Goal: Information Seeking & Learning: Learn about a topic

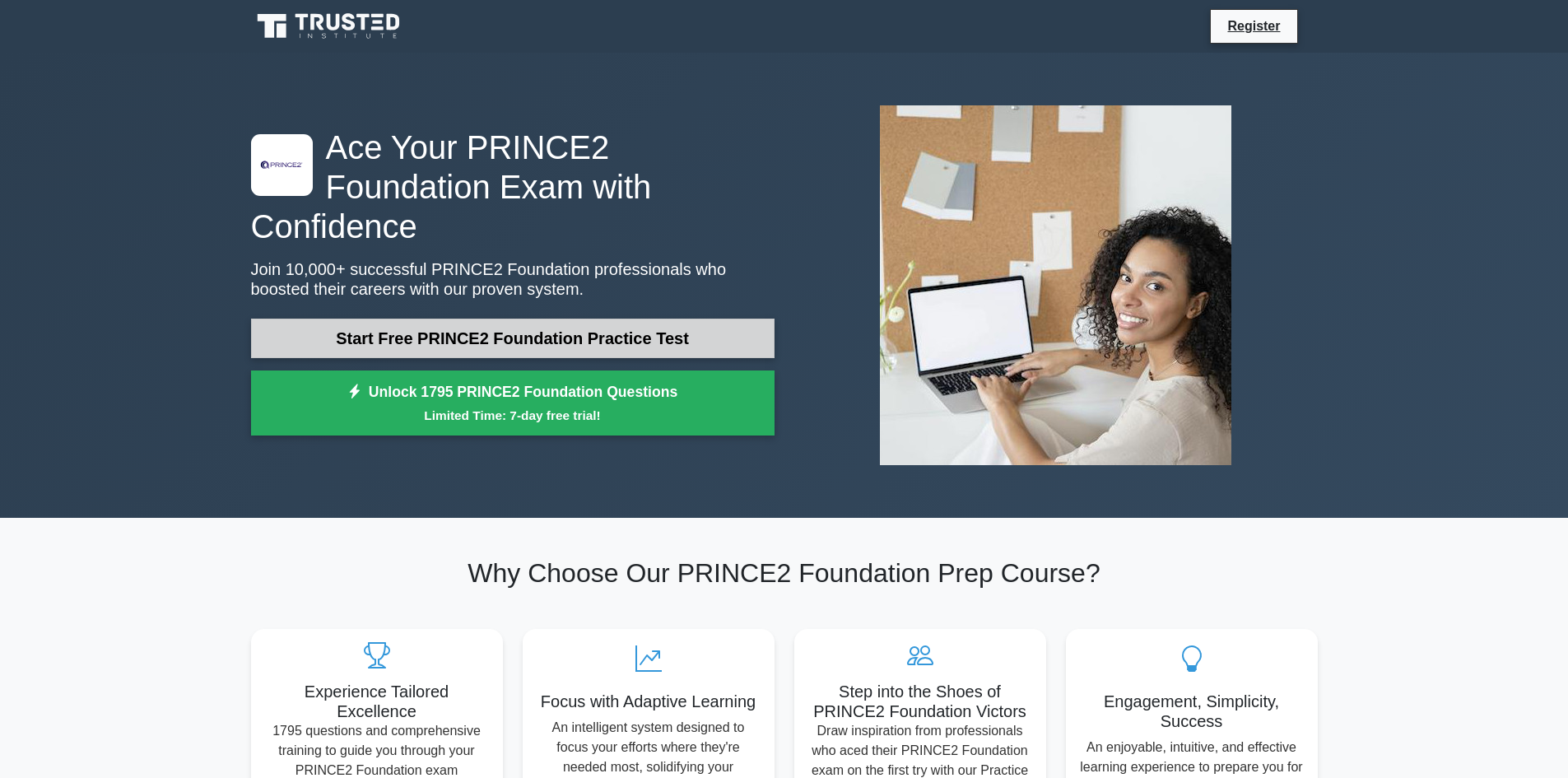
click at [591, 320] on link "Start Free PRINCE2 Foundation Practice Test" at bounding box center [512, 338] width 524 height 40
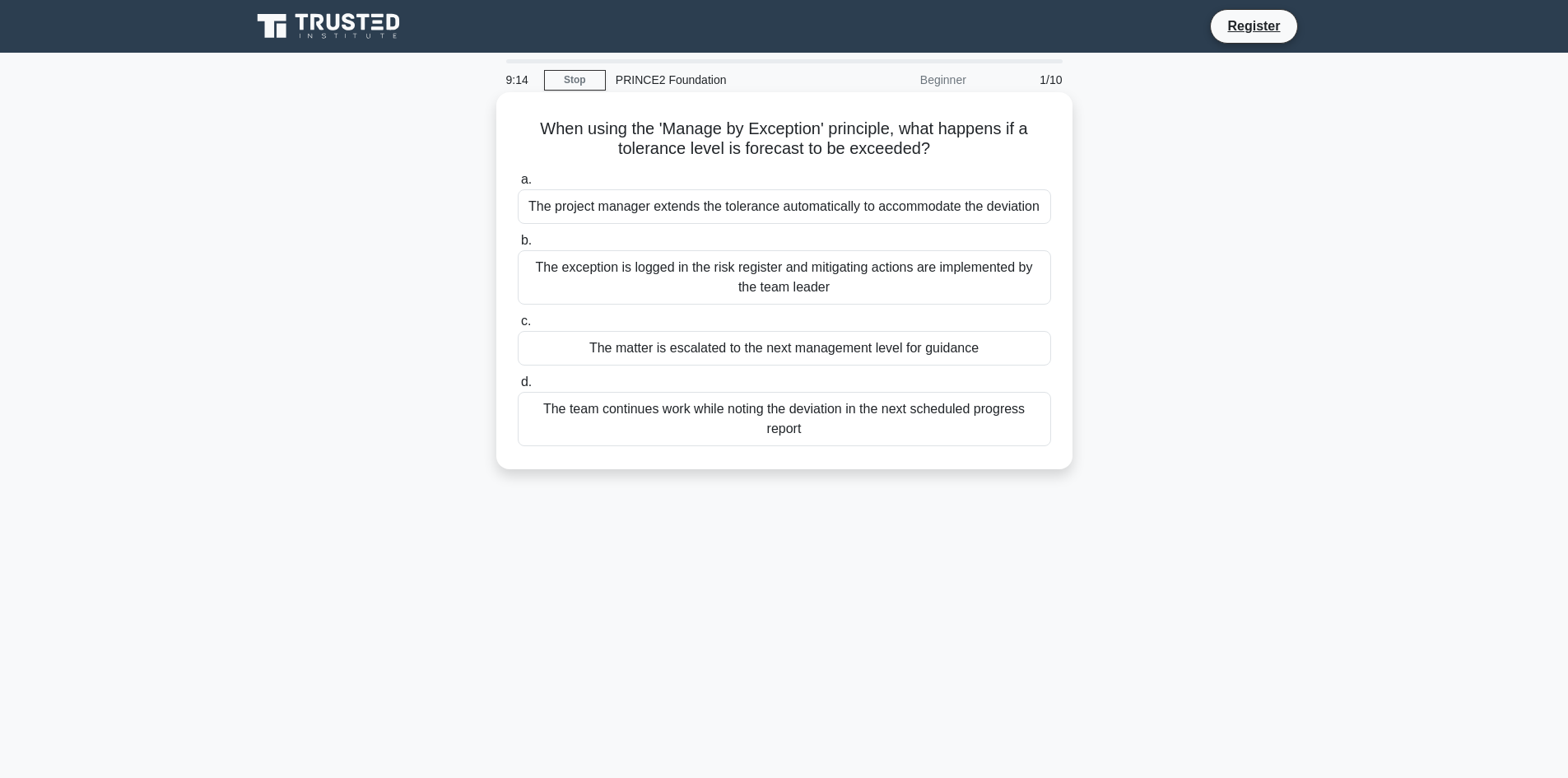
click at [695, 283] on div "The exception is logged in the risk register and mitigating actions are impleme…" at bounding box center [784, 277] width 534 height 54
click at [518, 246] on input "b. The exception is logged in the risk register and mitigating actions are impl…" at bounding box center [518, 240] width 0 height 11
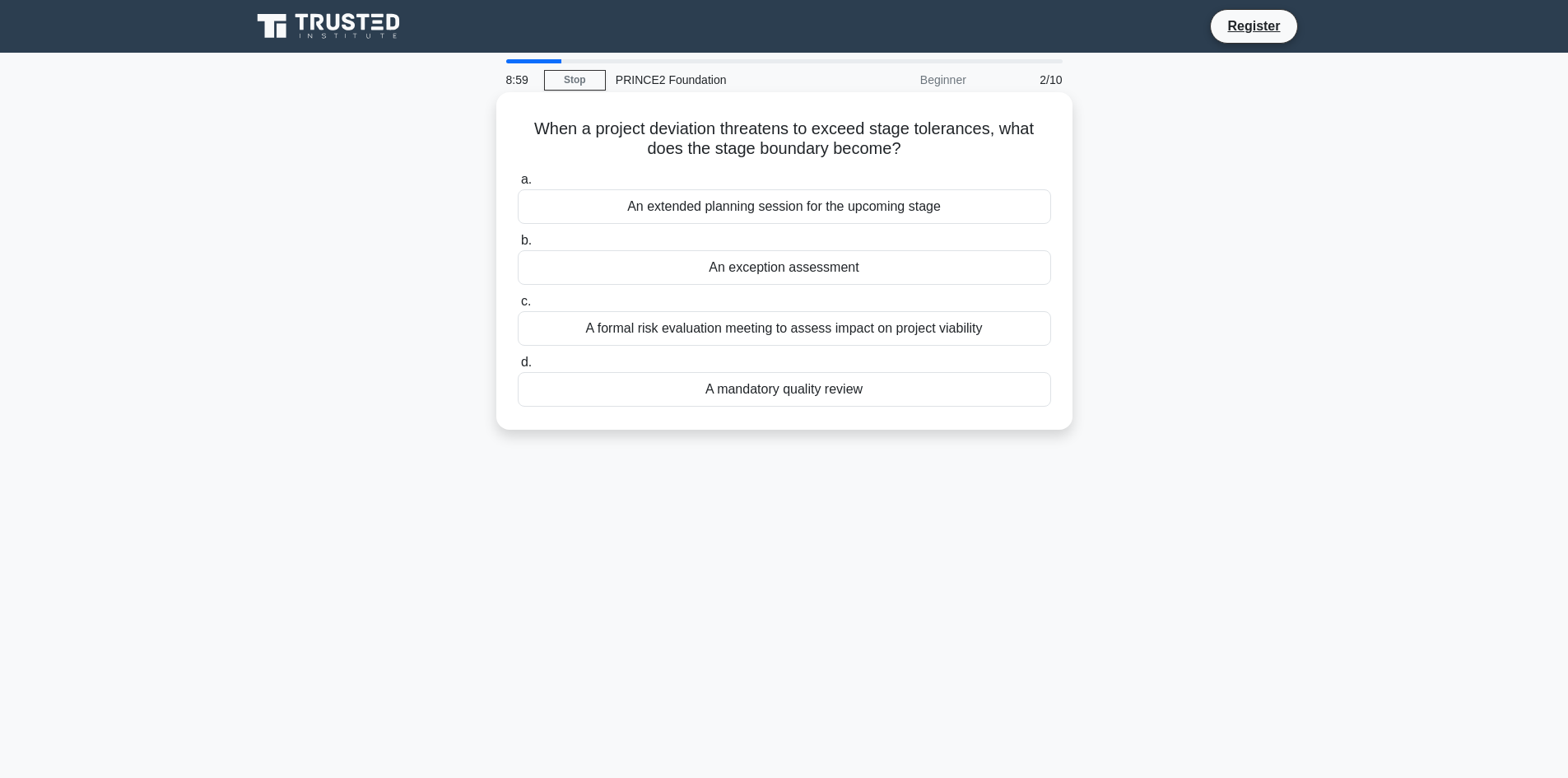
click at [711, 337] on div "A formal risk evaluation meeting to assess impact on project viability" at bounding box center [784, 328] width 534 height 35
click at [518, 307] on input "c. A formal risk evaluation meeting to assess impact on project viability" at bounding box center [518, 301] width 0 height 11
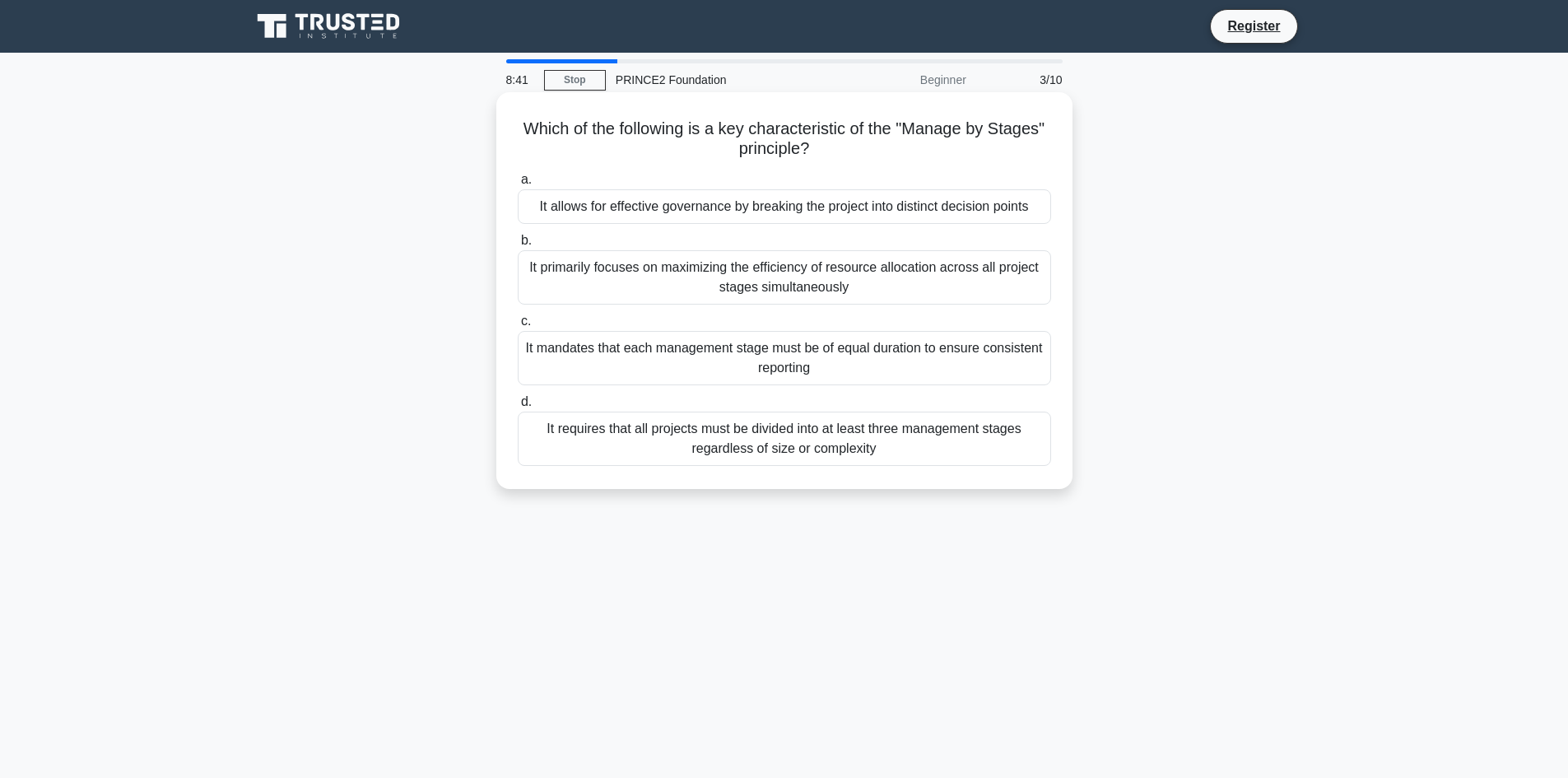
click at [656, 212] on div "It allows for effective governance by breaking the project into distinct decisi…" at bounding box center [784, 206] width 534 height 35
click at [518, 185] on input "a. It allows for effective governance by breaking the project into distinct dec…" at bounding box center [518, 179] width 0 height 11
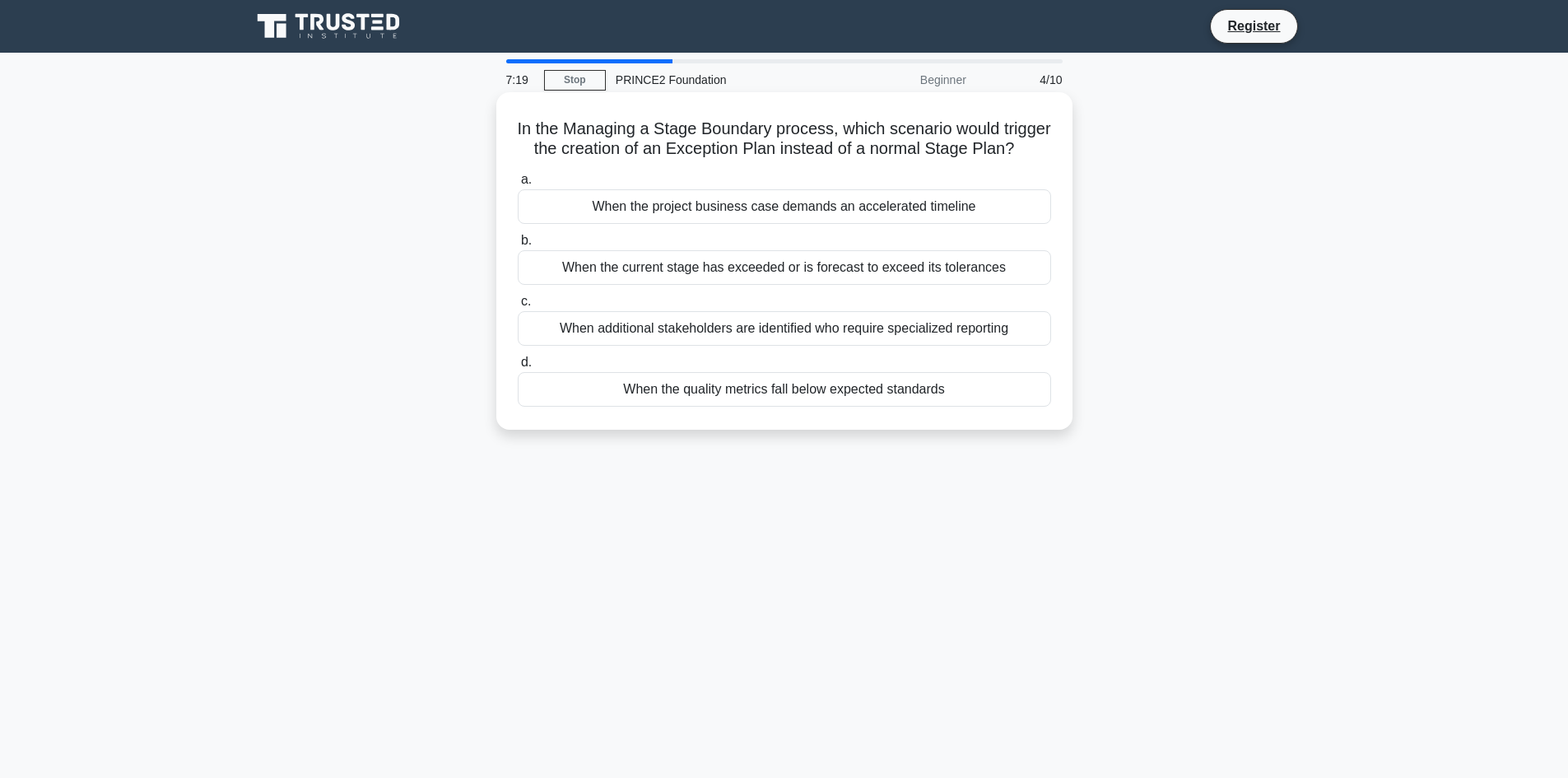
click at [662, 285] on div "When the current stage has exceeded or is forecast to exceed its tolerances" at bounding box center [784, 267] width 534 height 35
click at [518, 246] on input "b. When the current stage has exceeded or is forecast to exceed its tolerances" at bounding box center [518, 240] width 0 height 11
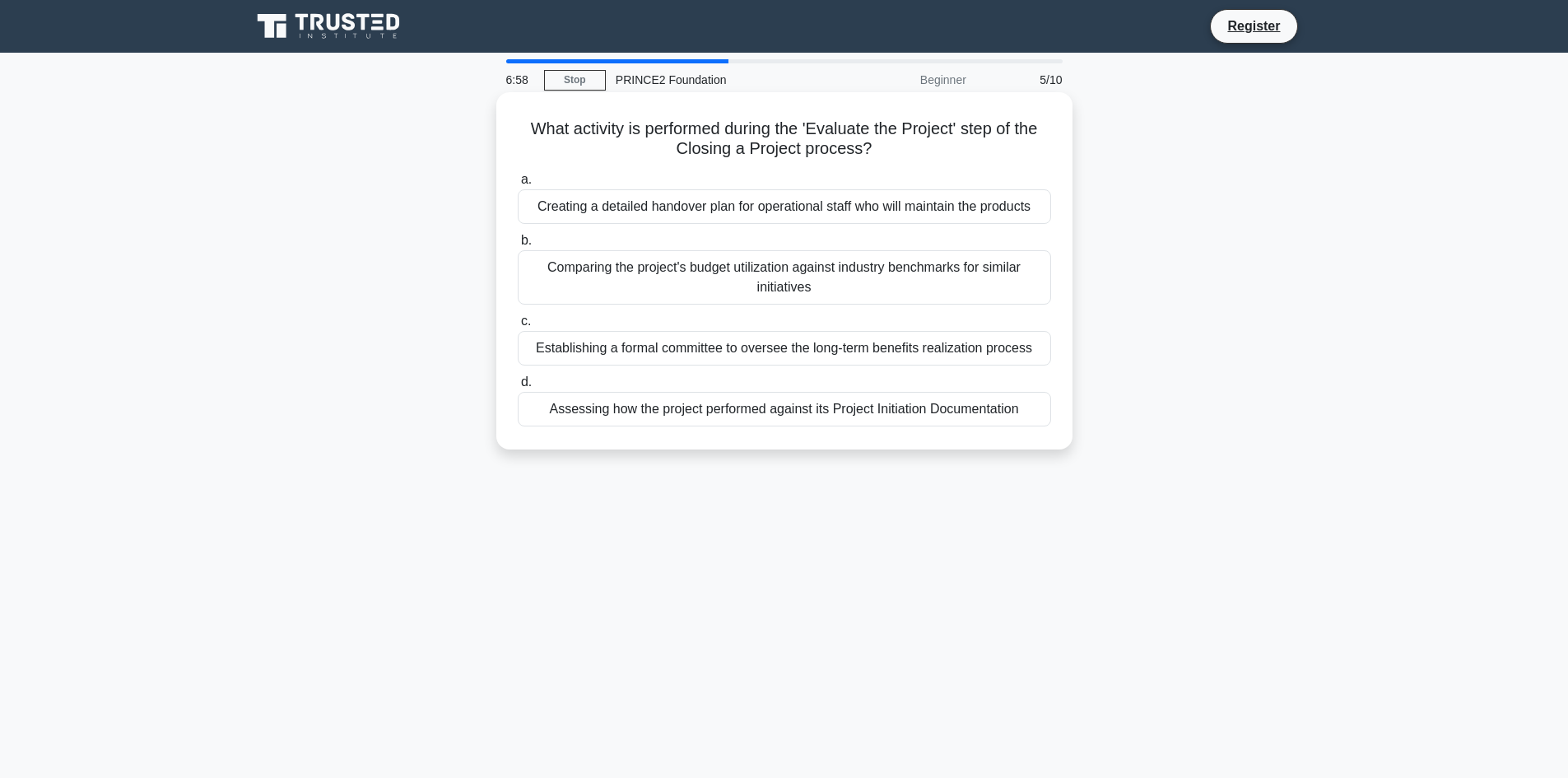
click at [711, 414] on div "Assessing how the project performed against its Project Initiation Documentation" at bounding box center [784, 410] width 534 height 35
click at [518, 388] on input "d. Assessing how the project performed against its Project Initiation Documenta…" at bounding box center [518, 382] width 0 height 11
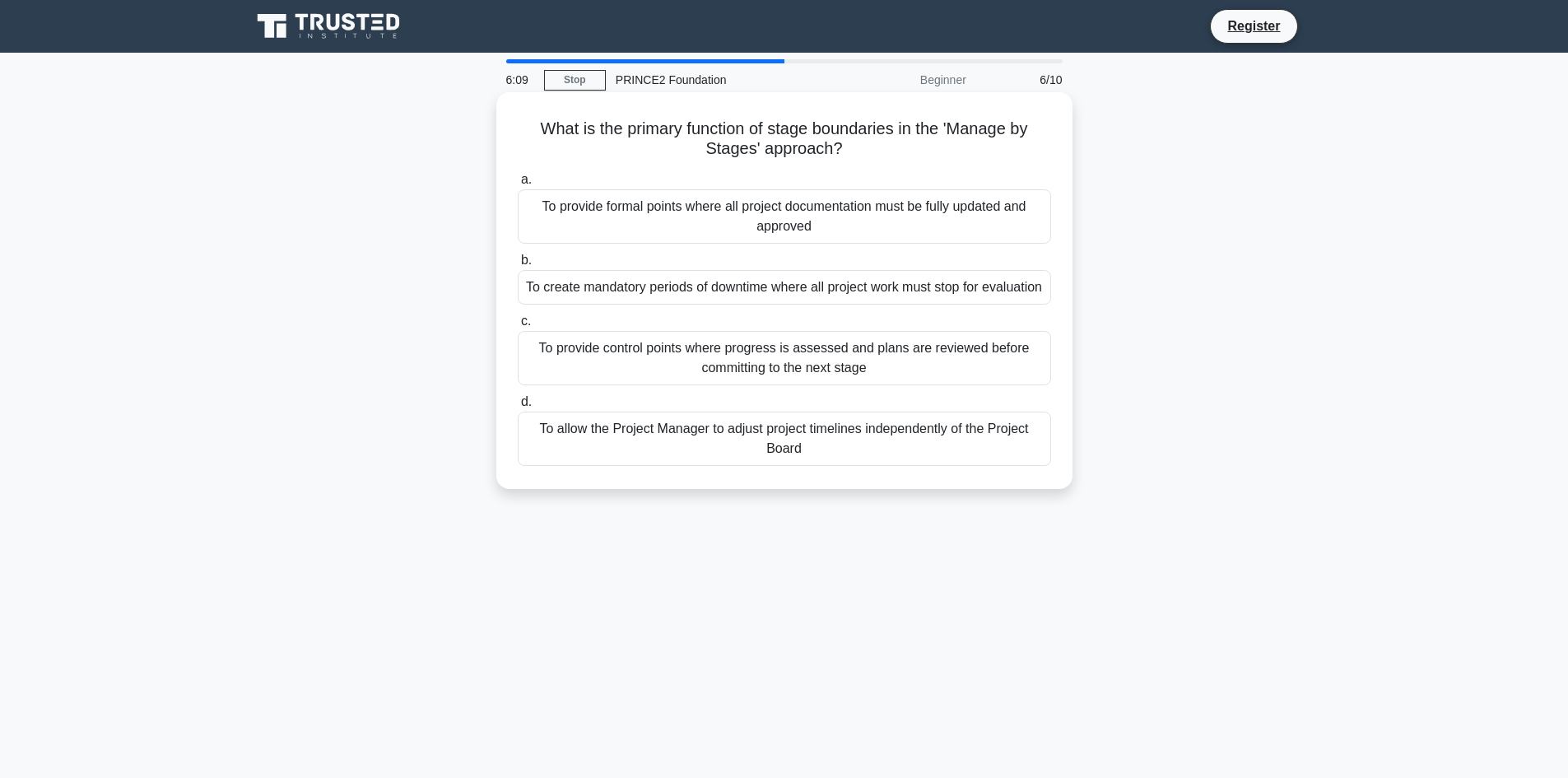
click at [686, 205] on div "To provide formal points where all project documentation must be fully updated …" at bounding box center [784, 216] width 534 height 54
click at [518, 185] on input "a. To provide formal points where all project documentation must be fully updat…" at bounding box center [518, 179] width 0 height 11
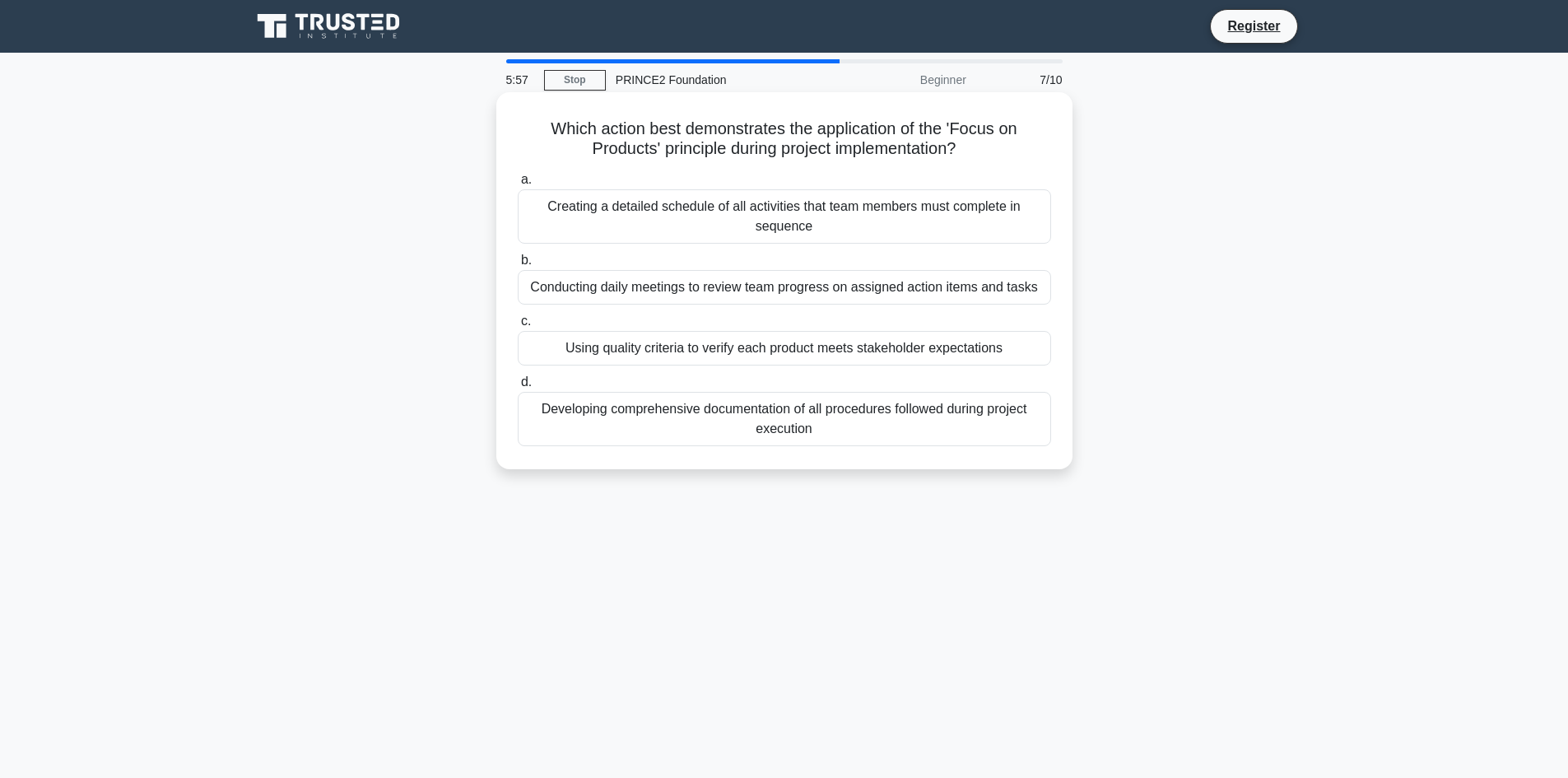
click at [725, 225] on div "Creating a detailed schedule of all activities that team members must complete …" at bounding box center [784, 216] width 534 height 54
click at [518, 185] on input "a. Creating a detailed schedule of all activities that team members must comple…" at bounding box center [518, 179] width 0 height 11
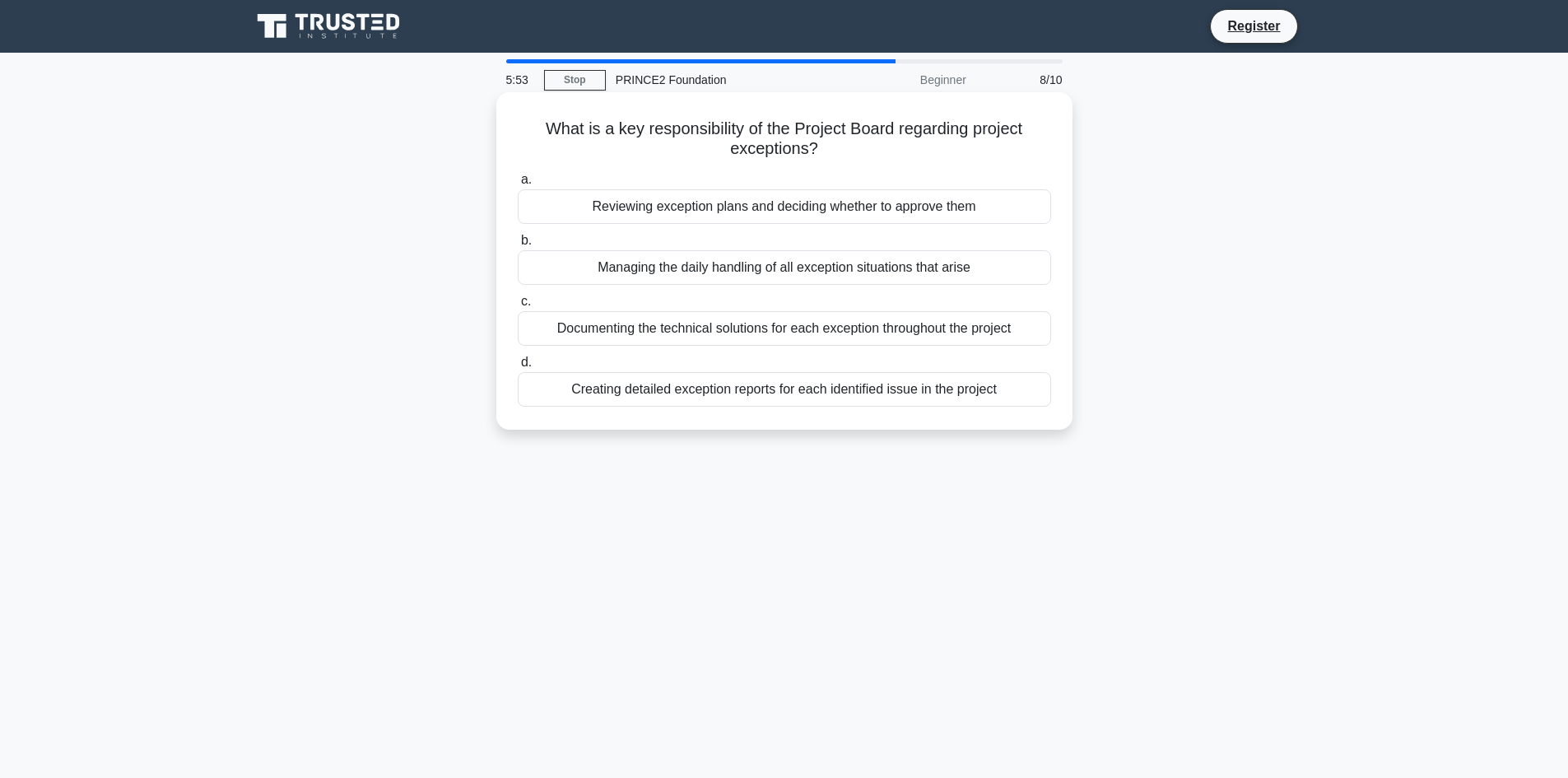
click at [735, 267] on div "Managing the daily handling of all exception situations that arise" at bounding box center [784, 267] width 534 height 35
click at [518, 246] on input "b. Managing the daily handling of all exception situations that arise" at bounding box center [518, 240] width 0 height 11
click at [718, 205] on div "Creating a detailed audit trail of all financial transactions throughout the pr…" at bounding box center [784, 206] width 534 height 35
click at [518, 185] on input "a. Creating a detailed audit trail of all financial transactions throughout the…" at bounding box center [518, 179] width 0 height 11
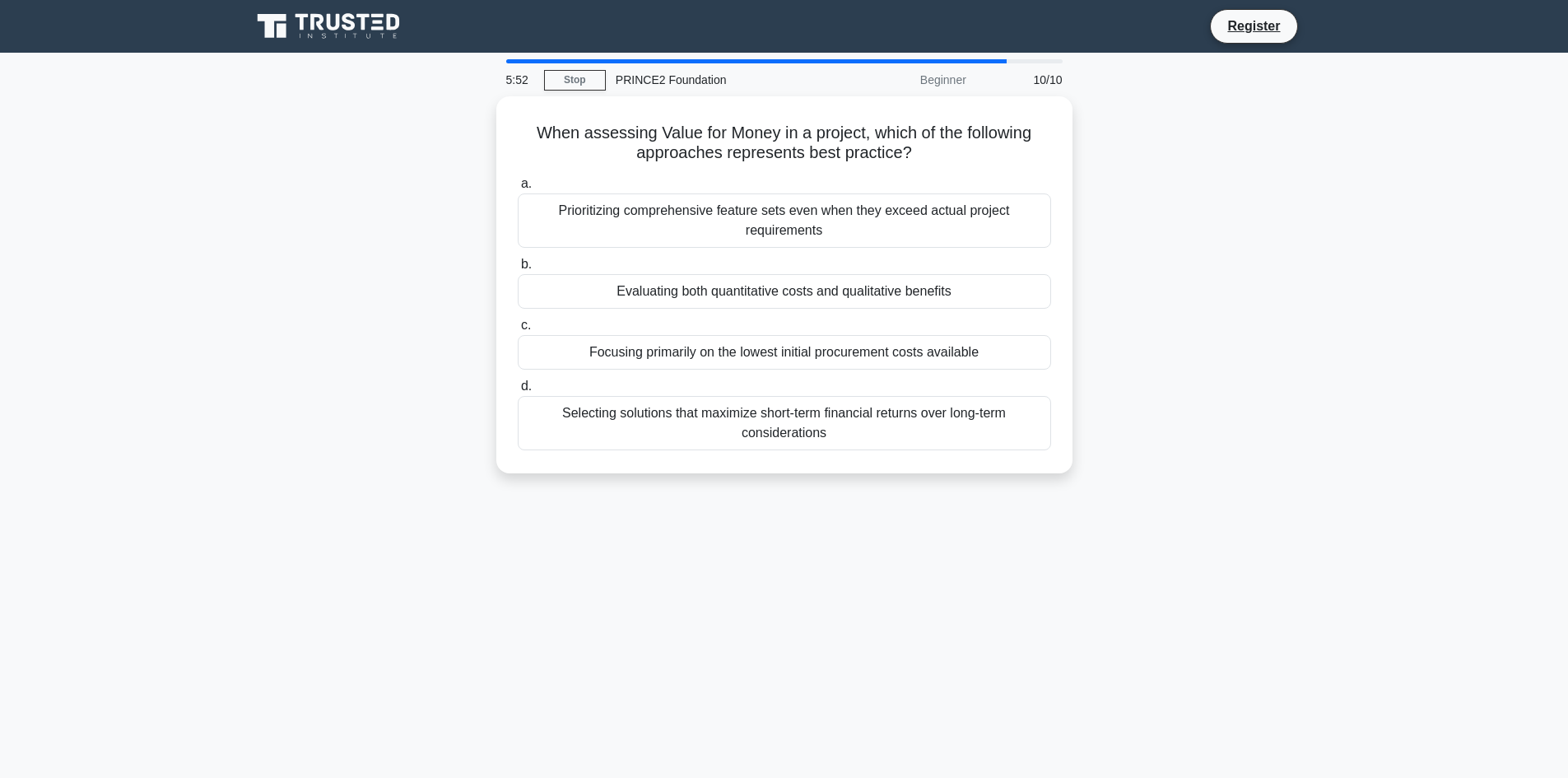
click at [718, 205] on div "Prioritizing comprehensive feature sets even when they exceed actual project re…" at bounding box center [784, 221] width 534 height 54
click at [518, 189] on input "a. Prioritizing comprehensive feature sets even when they exceed actual project…" at bounding box center [518, 183] width 0 height 11
